Goal: Task Accomplishment & Management: Use online tool/utility

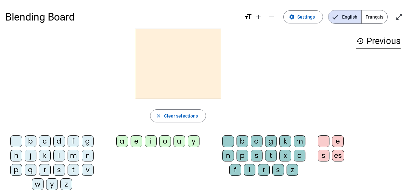
click at [34, 168] on div "q" at bounding box center [31, 170] width 12 height 12
click at [179, 142] on div "u" at bounding box center [180, 141] width 12 height 12
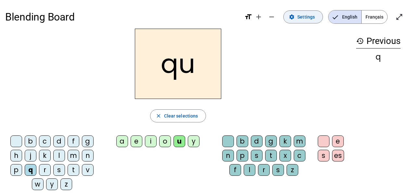
click at [293, 17] on mat-icon "settings" at bounding box center [292, 17] width 6 height 6
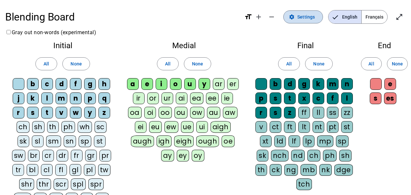
click at [302, 20] on span "Settings" at bounding box center [306, 17] width 18 height 8
click at [303, 17] on span "Settings" at bounding box center [306, 17] width 18 height 8
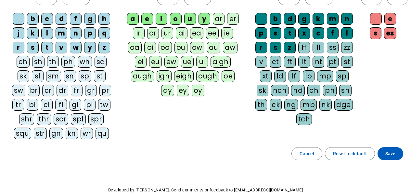
click at [96, 135] on div "qu" at bounding box center [102, 133] width 13 height 12
click at [392, 152] on span "Save" at bounding box center [391, 154] width 10 height 8
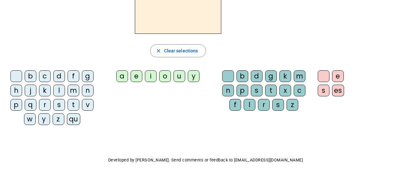
scroll to position [35, 0]
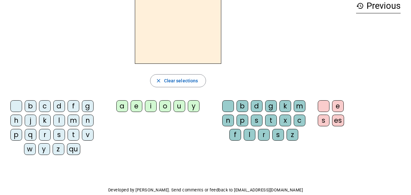
click at [71, 149] on div "qu" at bounding box center [73, 149] width 13 height 12
click at [150, 105] on div "i" at bounding box center [151, 106] width 12 height 12
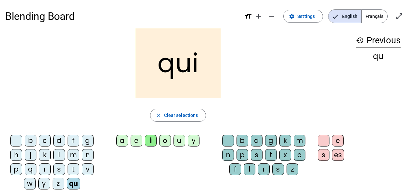
scroll to position [0, 0]
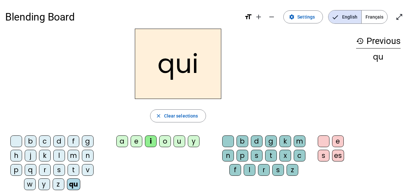
click at [75, 184] on div "qu" at bounding box center [73, 184] width 13 height 12
click at [58, 166] on div "s" at bounding box center [59, 170] width 12 height 12
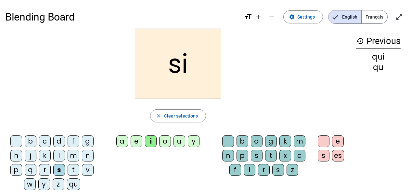
click at [91, 155] on div "n" at bounding box center [88, 156] width 12 height 12
click at [136, 141] on div "e" at bounding box center [137, 141] width 12 height 12
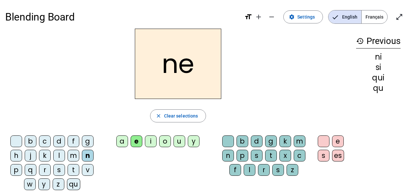
click at [58, 168] on div "s" at bounding box center [59, 170] width 12 height 12
click at [72, 169] on div "t" at bounding box center [74, 170] width 12 height 12
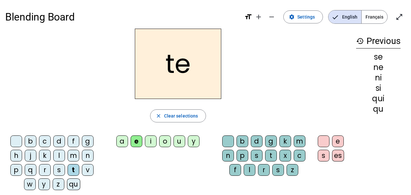
click at [58, 140] on div "d" at bounding box center [59, 141] width 12 height 12
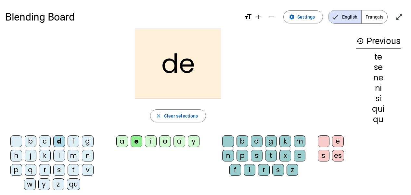
click at [182, 142] on div "u" at bounding box center [180, 141] width 12 height 12
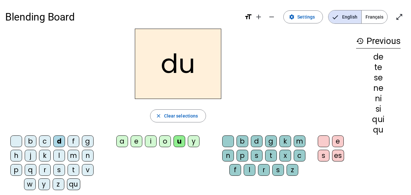
click at [58, 170] on div "s" at bounding box center [59, 170] width 12 height 12
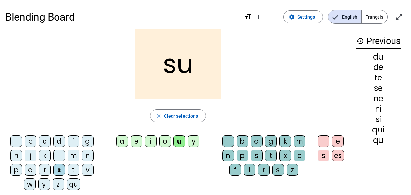
click at [122, 139] on div "a" at bounding box center [122, 141] width 12 height 12
click at [179, 139] on div "u" at bounding box center [180, 141] width 12 height 12
click at [55, 154] on div "l" at bounding box center [59, 156] width 12 height 12
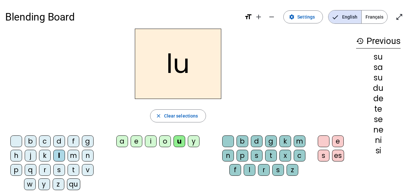
click at [74, 172] on div "t" at bounding box center [74, 170] width 12 height 12
click at [125, 141] on div "a" at bounding box center [122, 141] width 12 height 12
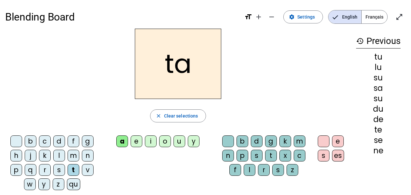
drag, startPoint x: 59, startPoint y: 171, endPoint x: 67, endPoint y: 166, distance: 8.9
click at [60, 169] on div "s" at bounding box center [59, 170] width 12 height 12
click at [73, 155] on div "m" at bounding box center [74, 156] width 12 height 12
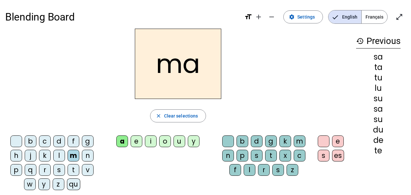
click at [133, 142] on div "e" at bounding box center [137, 141] width 12 height 12
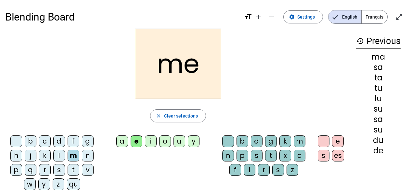
click at [60, 139] on div "d" at bounding box center [59, 141] width 12 height 12
